Goal: Information Seeking & Learning: Learn about a topic

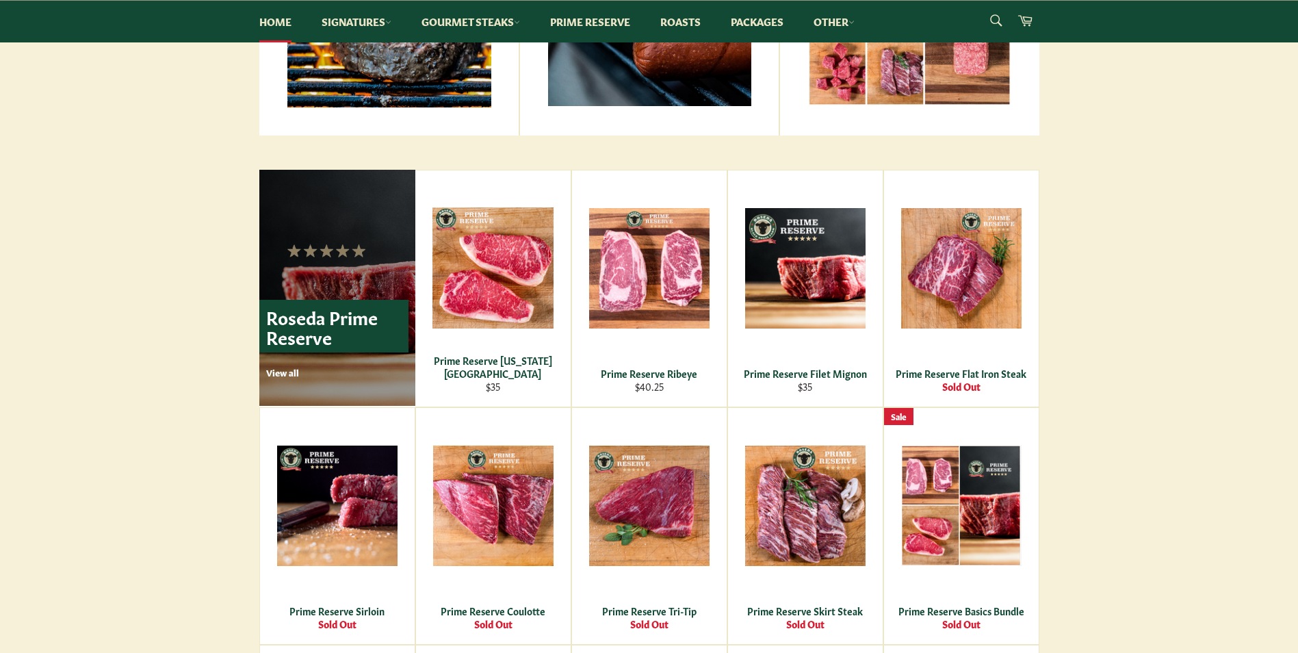
scroll to position [799, 0]
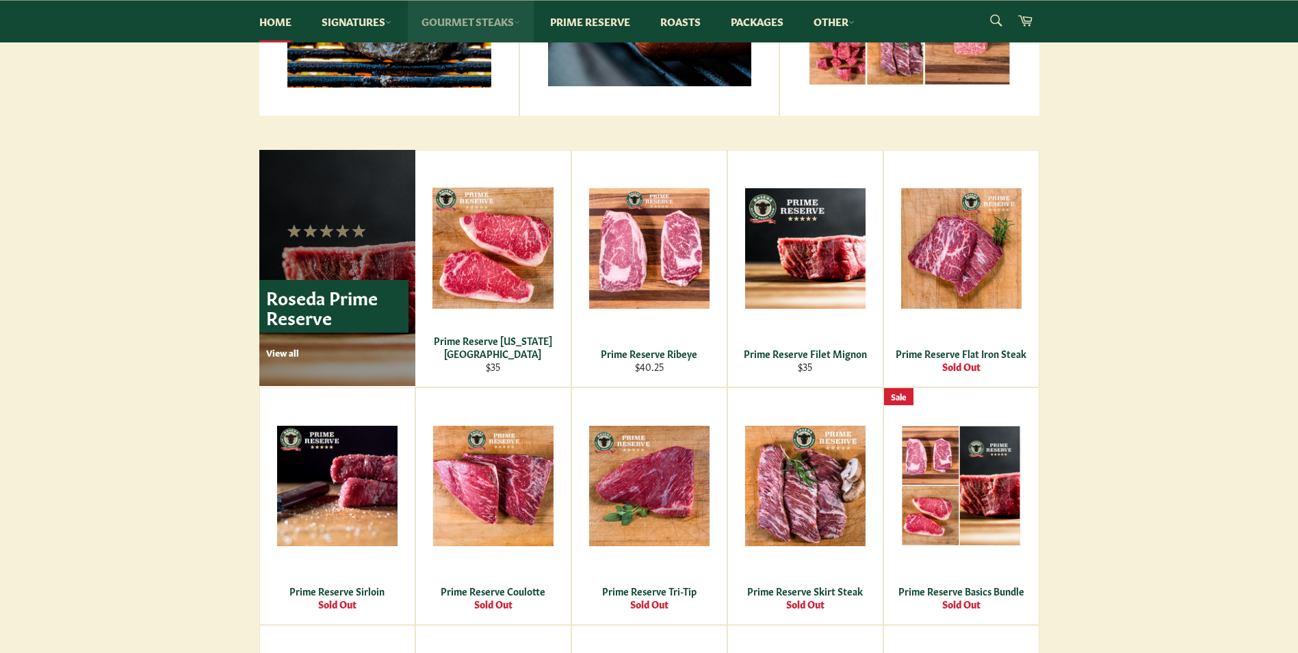
click at [448, 23] on link "Gourmet Steaks" at bounding box center [471, 22] width 126 height 42
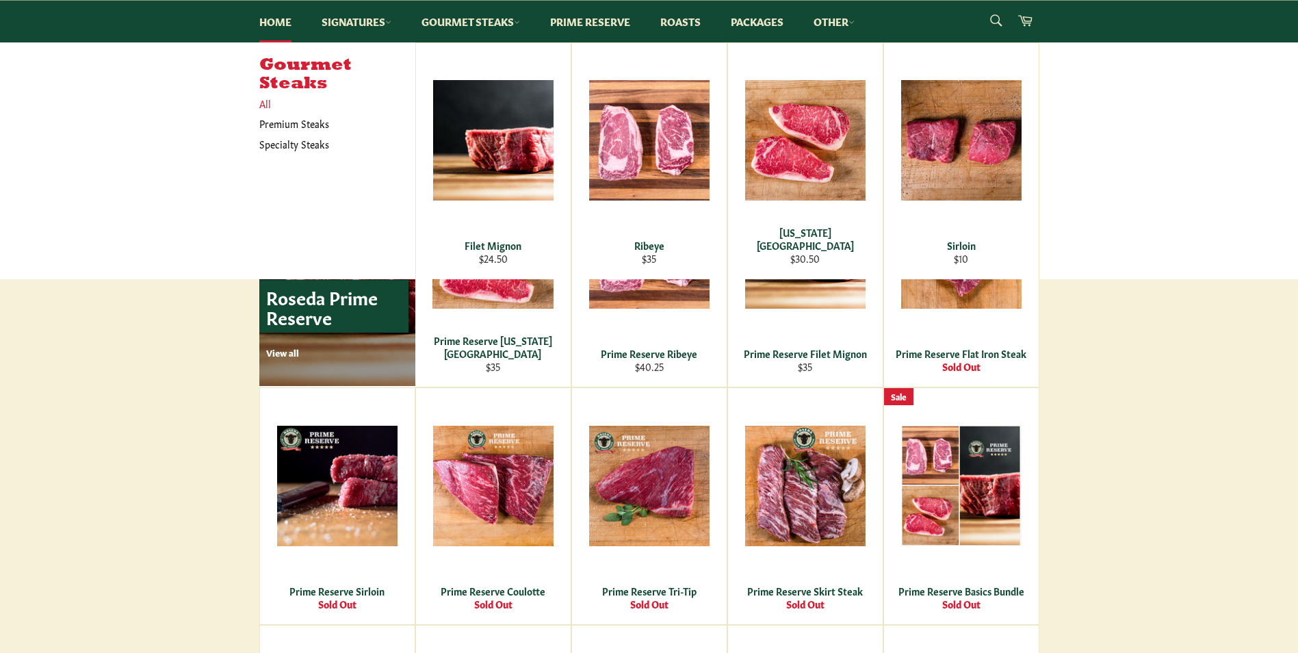
click at [262, 101] on link "All" at bounding box center [334, 104] width 163 height 20
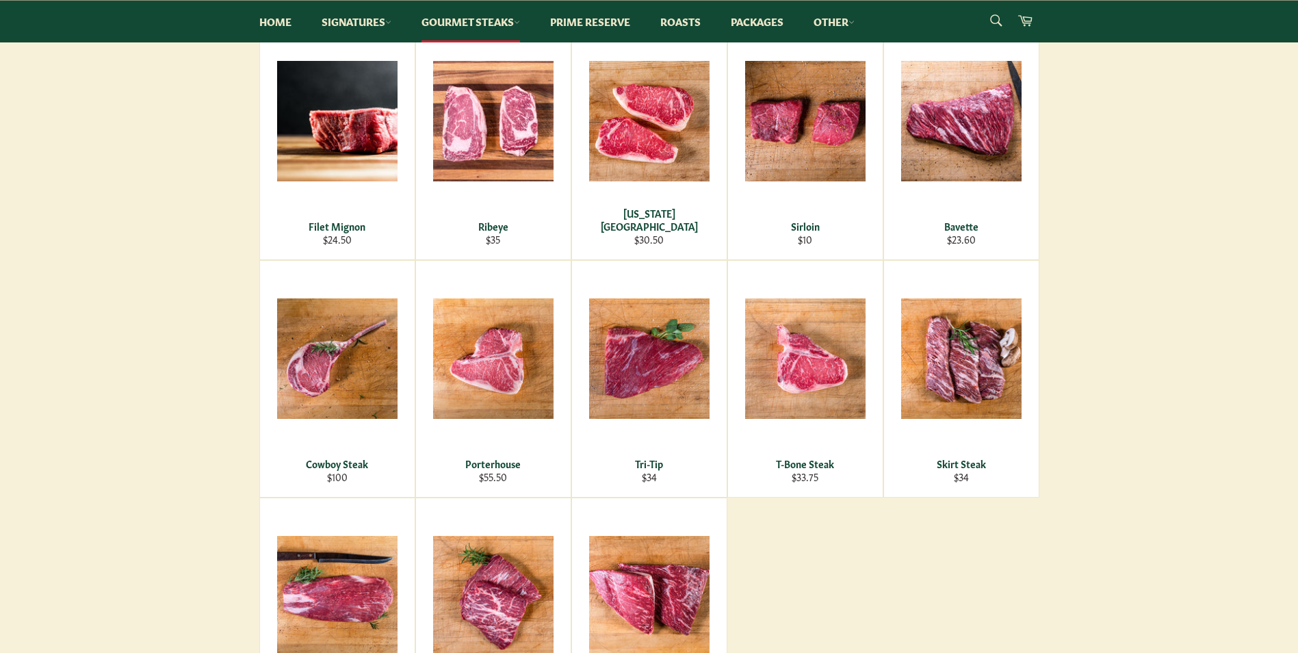
scroll to position [342, 0]
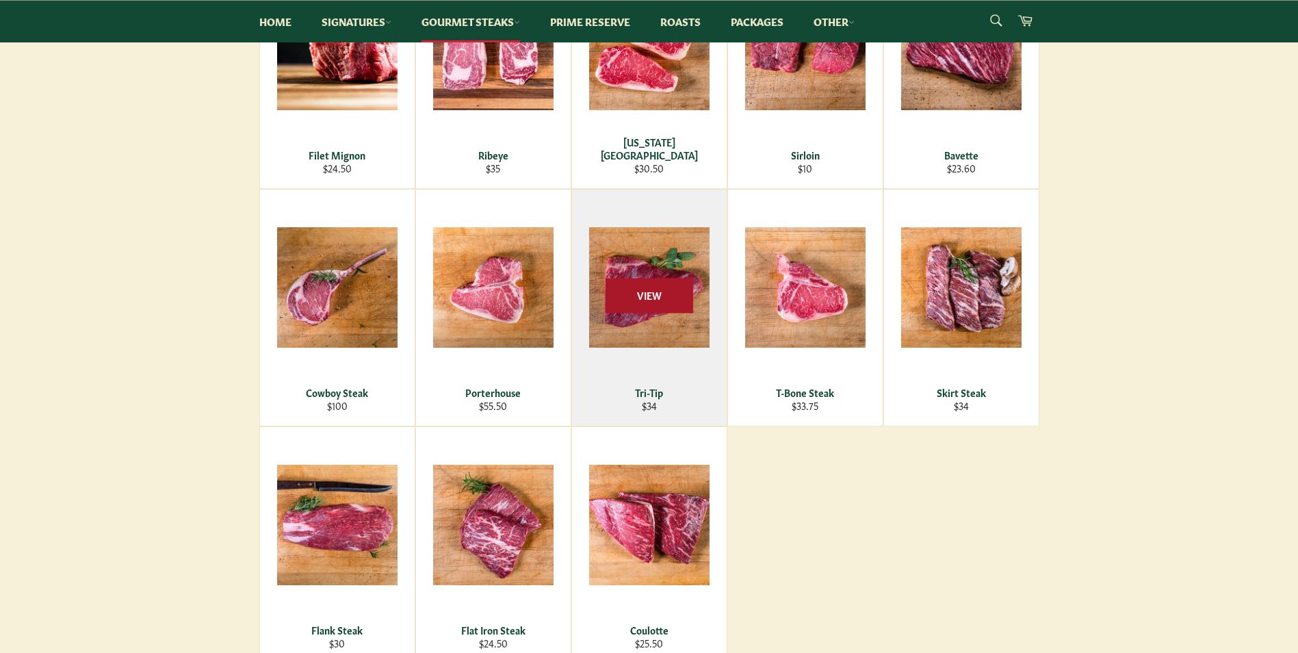
click at [632, 300] on span "View" at bounding box center [650, 295] width 88 height 35
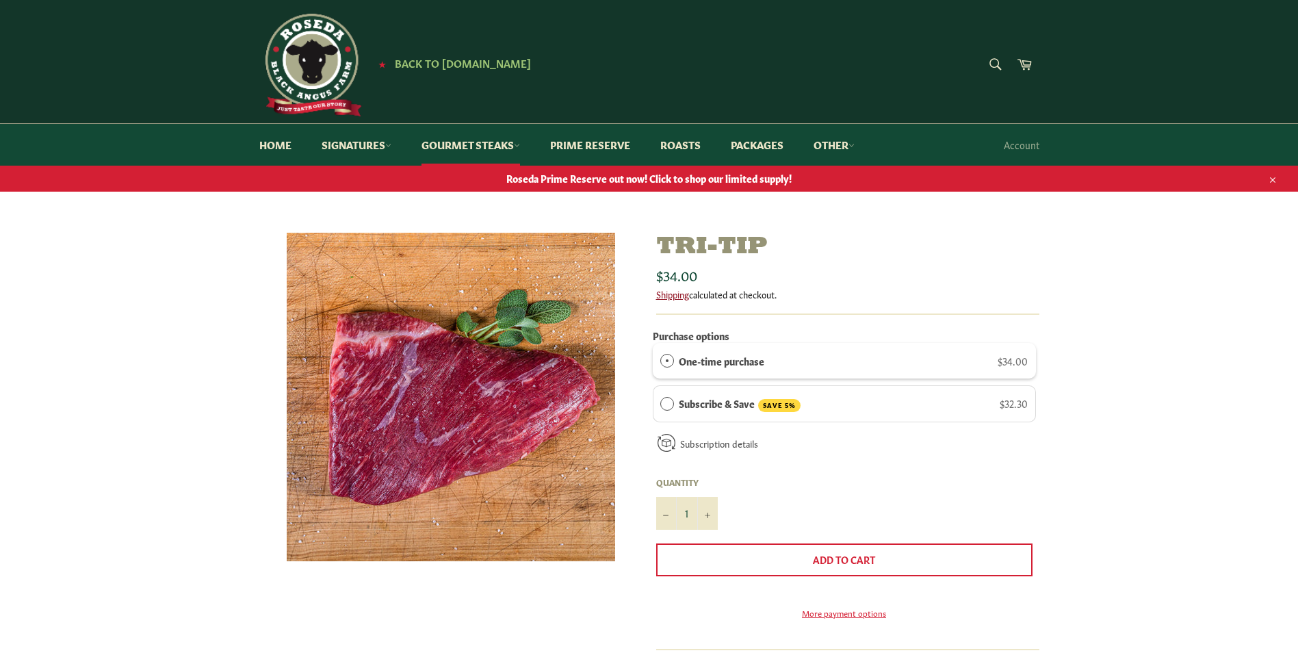
click at [669, 296] on link "Shipping" at bounding box center [672, 293] width 33 height 13
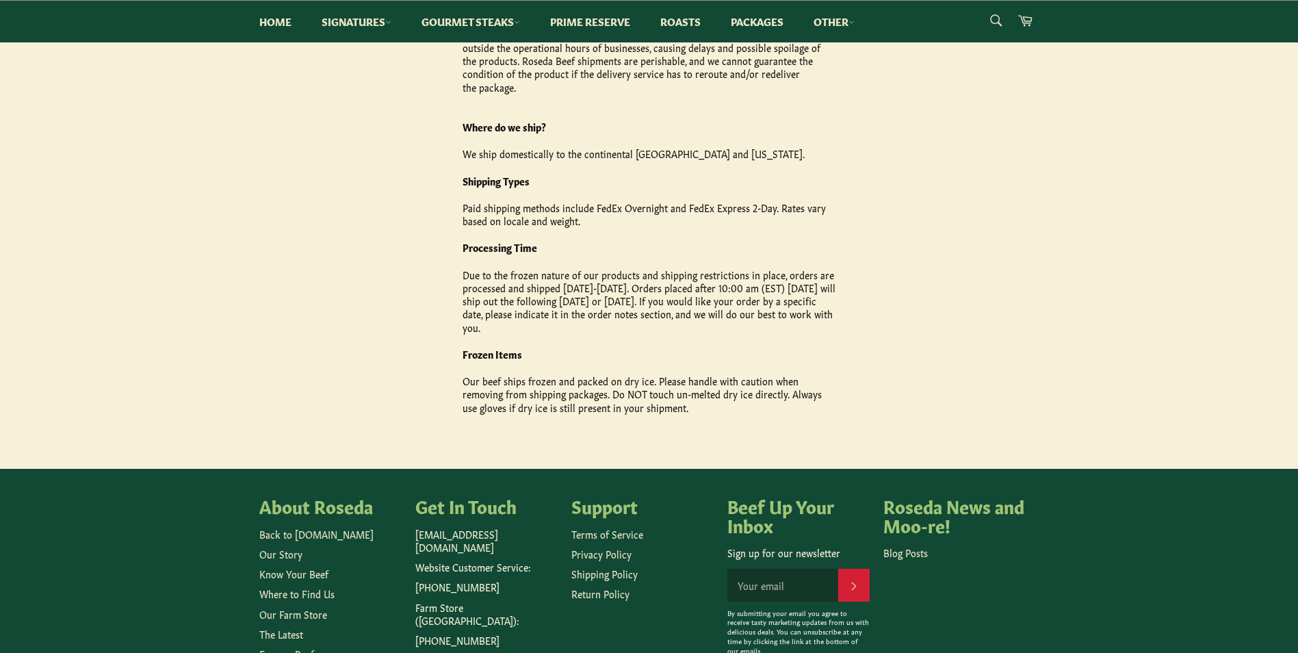
scroll to position [493, 0]
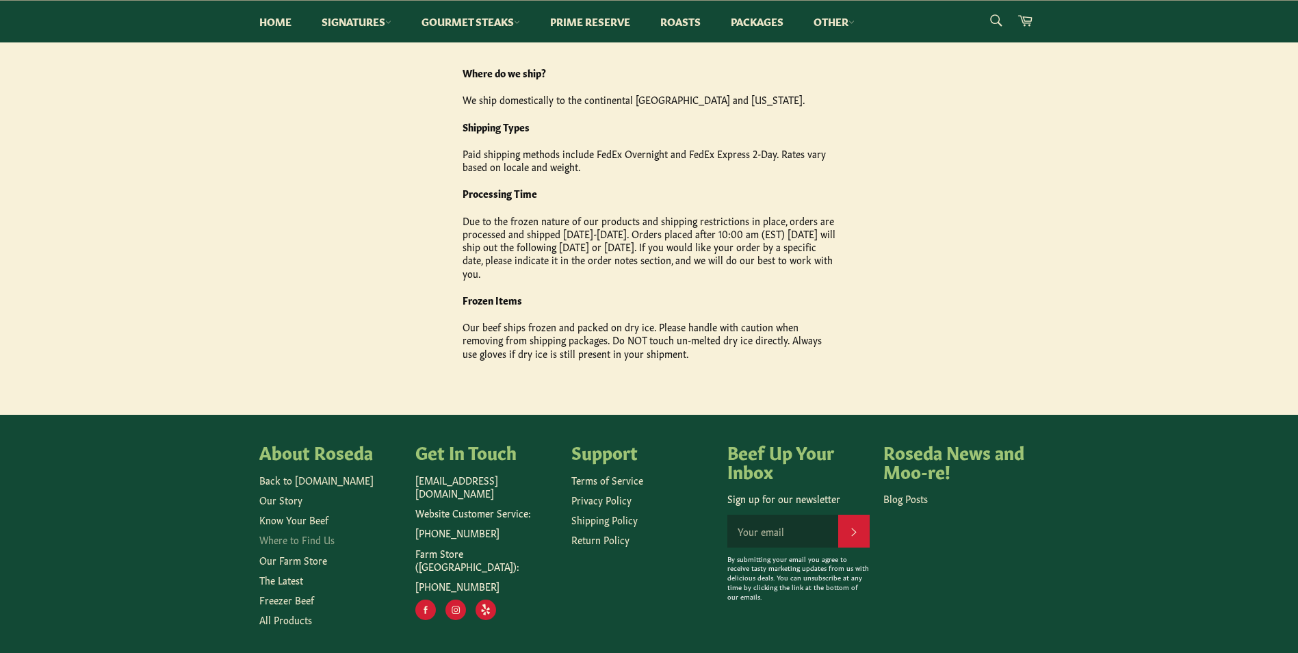
click at [287, 532] on link "Where to Find Us" at bounding box center [296, 539] width 75 height 14
click at [686, 21] on link "Roasts" at bounding box center [681, 22] width 68 height 42
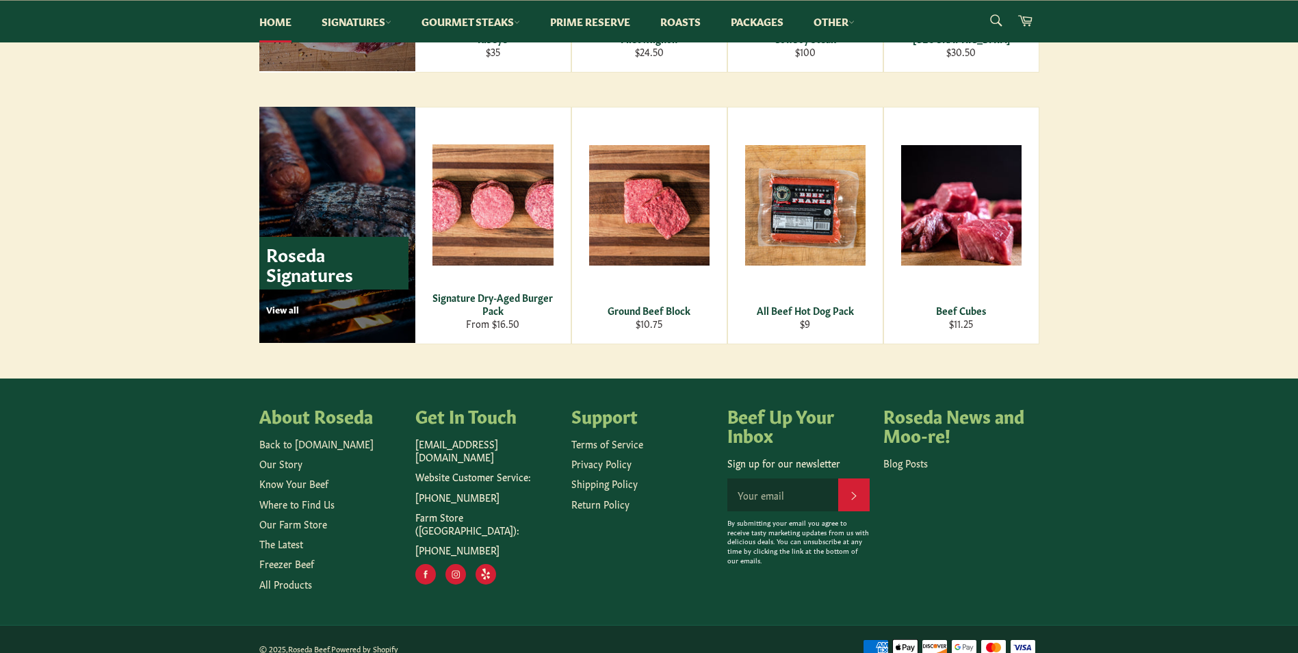
scroll to position [1876, 0]
